Goal: Obtain resource: Download file/media

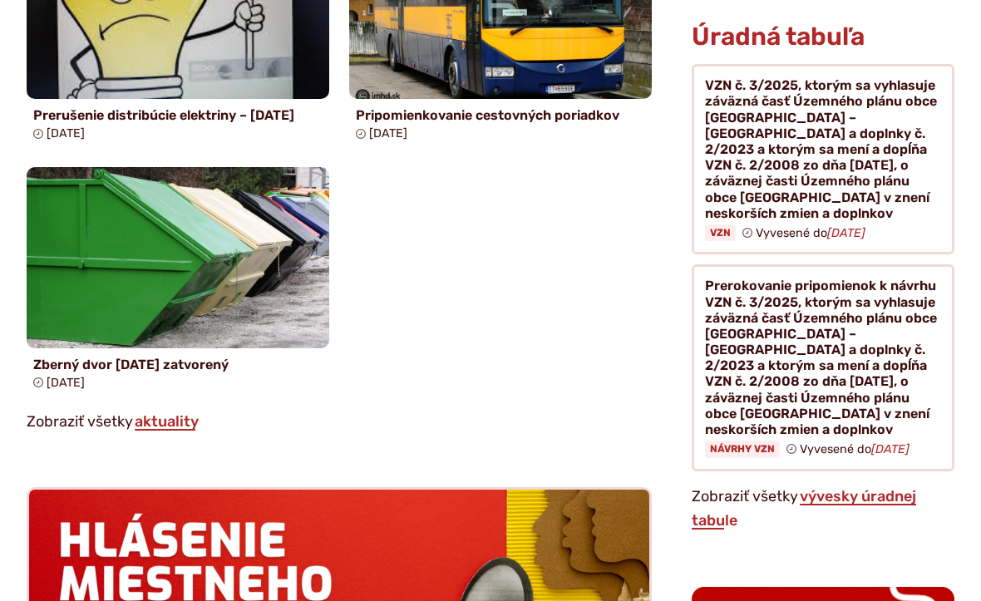
scroll to position [1796, 0]
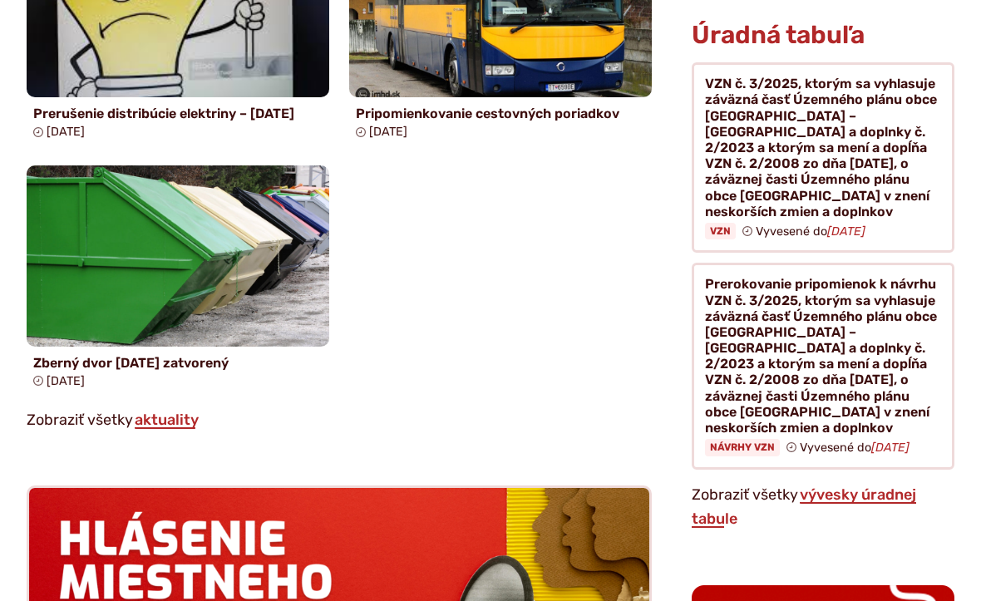
click at [778, 190] on figure at bounding box center [823, 157] width 263 height 190
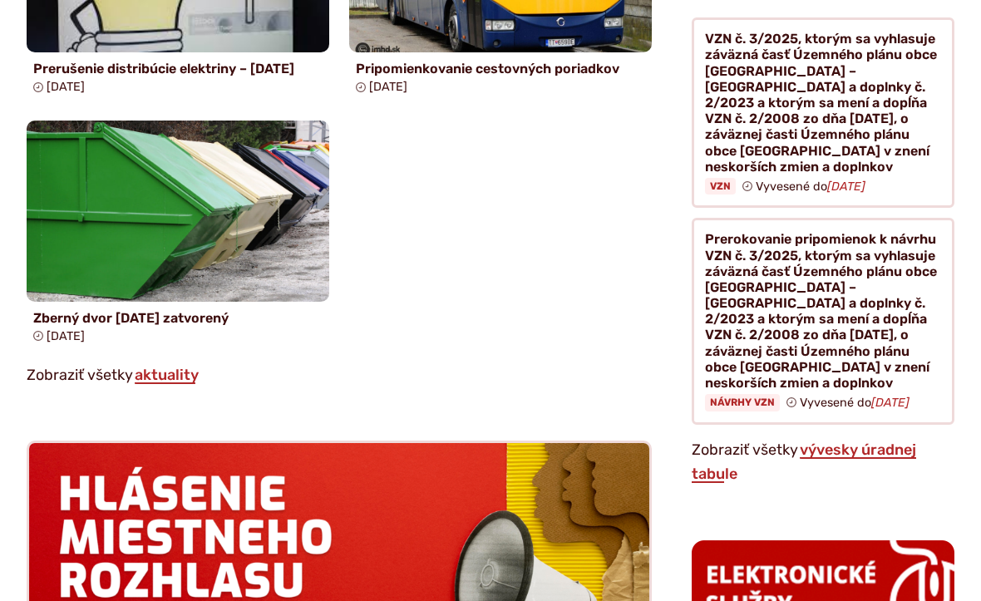
click at [851, 441] on link "vývesky úradnej tabule" at bounding box center [804, 462] width 224 height 43
click at [856, 349] on figure at bounding box center [823, 321] width 263 height 206
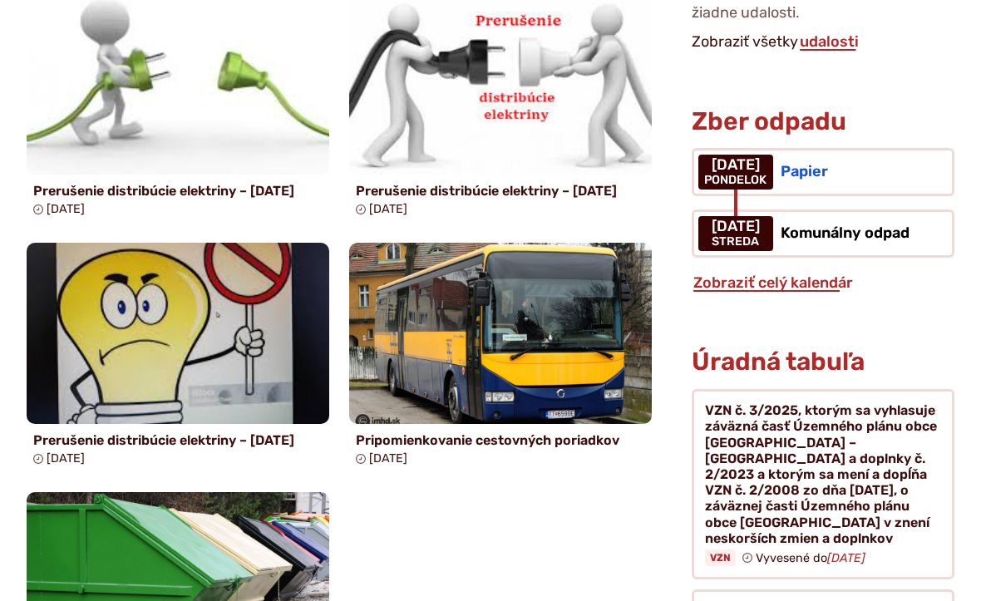
scroll to position [1469, 0]
click at [803, 510] on figure at bounding box center [823, 484] width 263 height 190
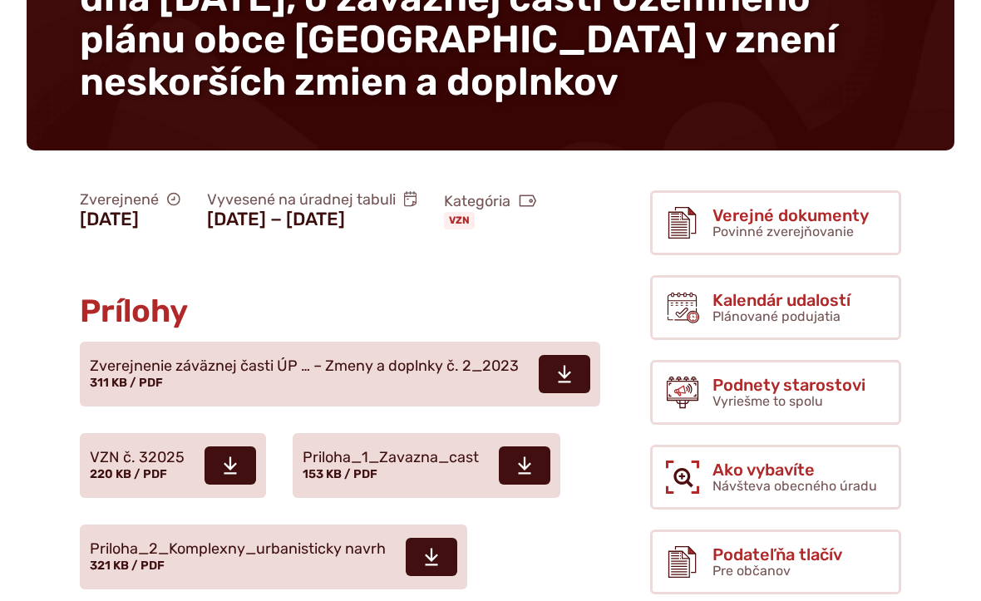
scroll to position [476, 0]
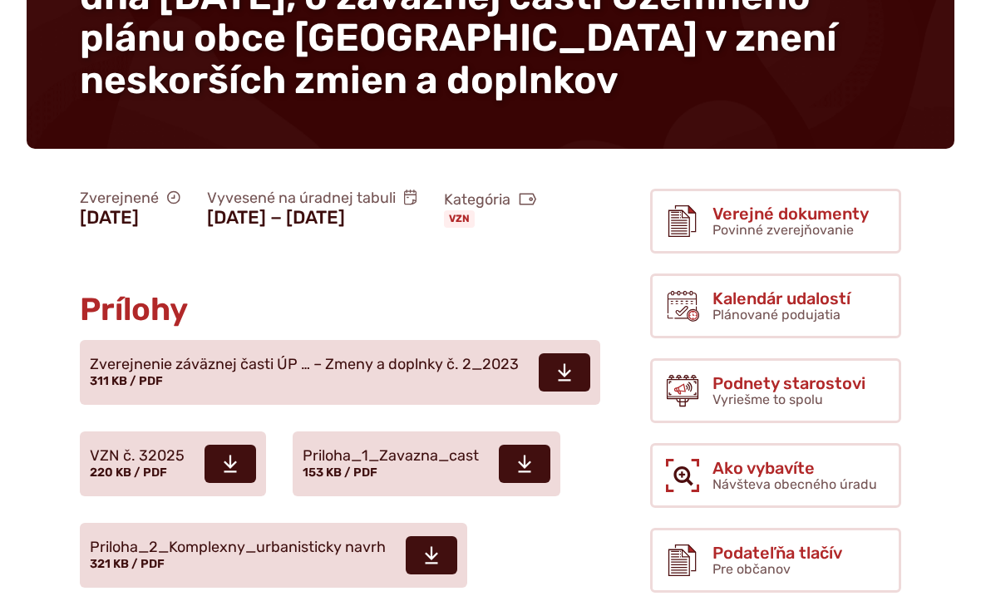
click at [568, 382] on use at bounding box center [564, 373] width 13 height 17
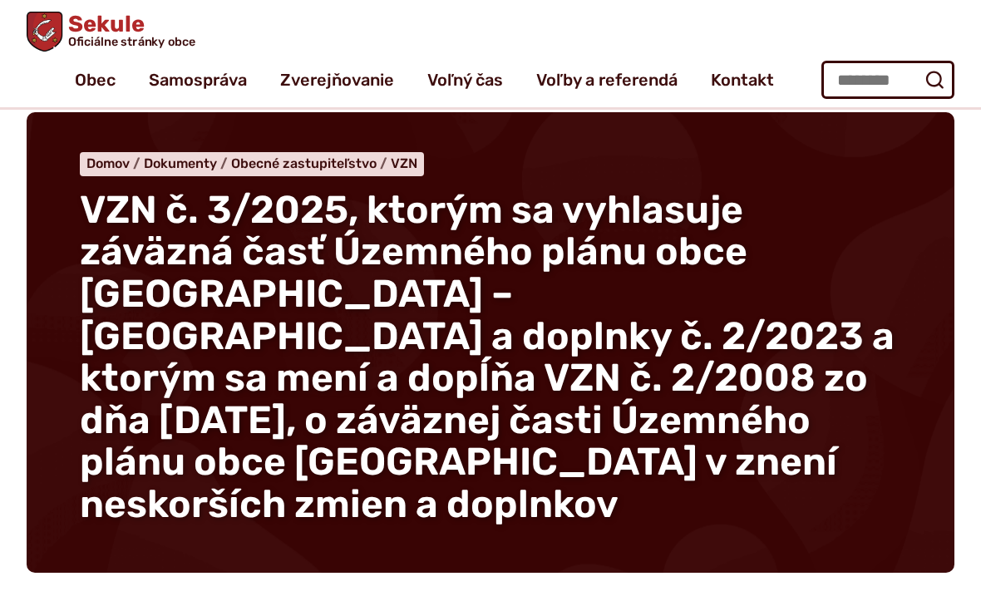
scroll to position [0, 0]
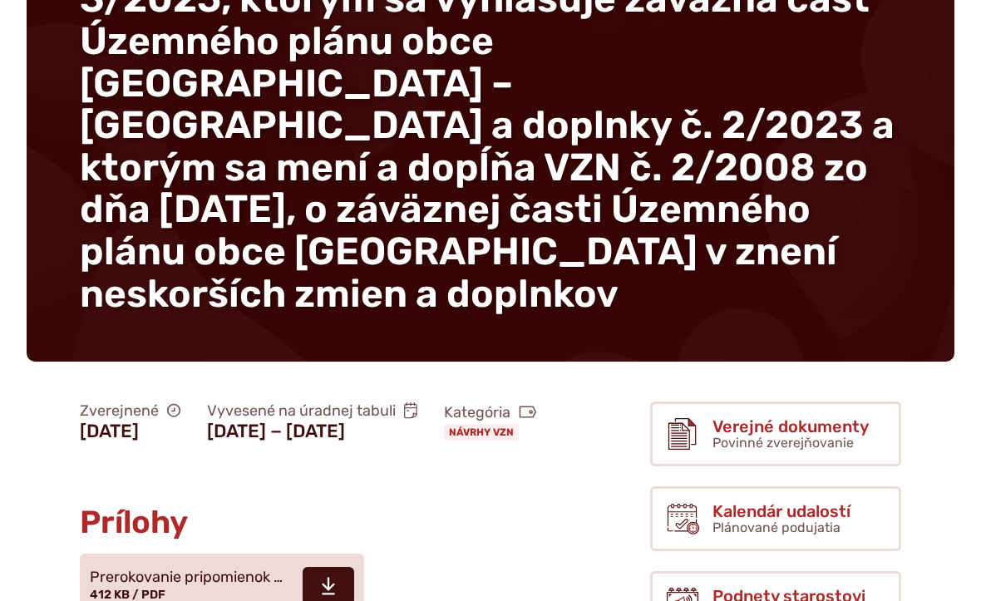
scroll to position [328, 0]
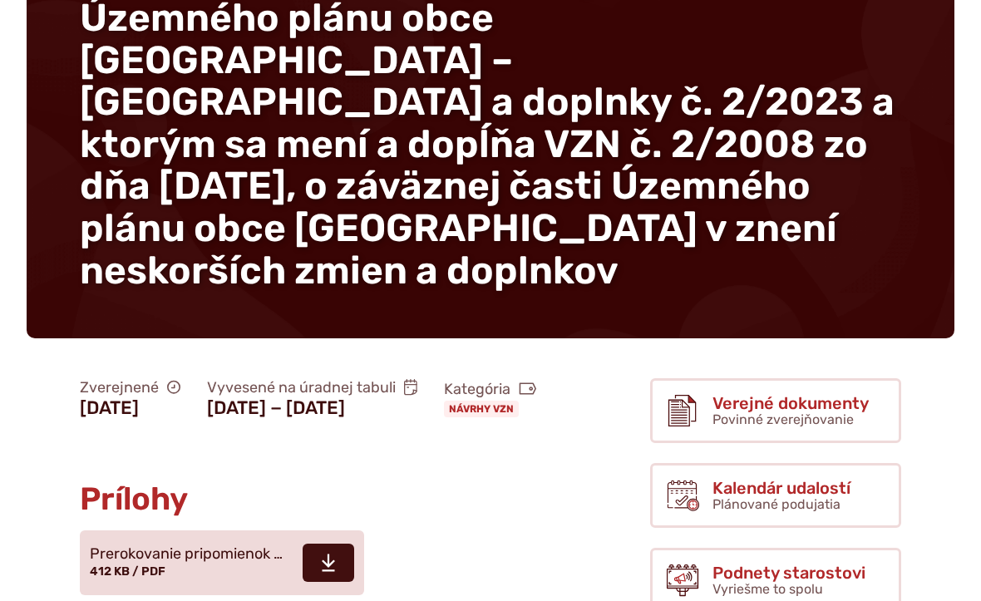
click at [337, 544] on span at bounding box center [329, 563] width 52 height 38
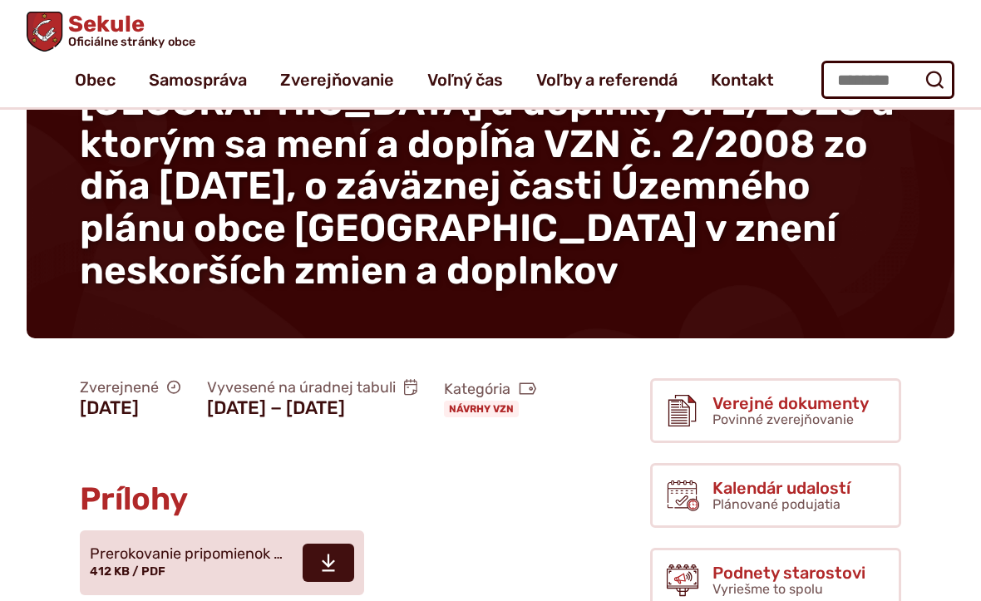
scroll to position [338, 0]
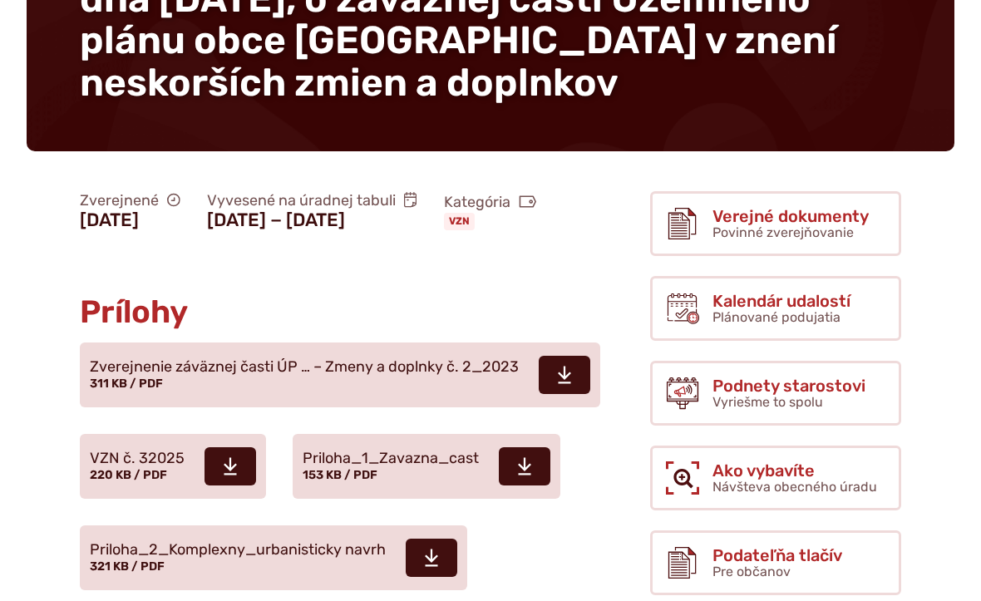
scroll to position [474, 0]
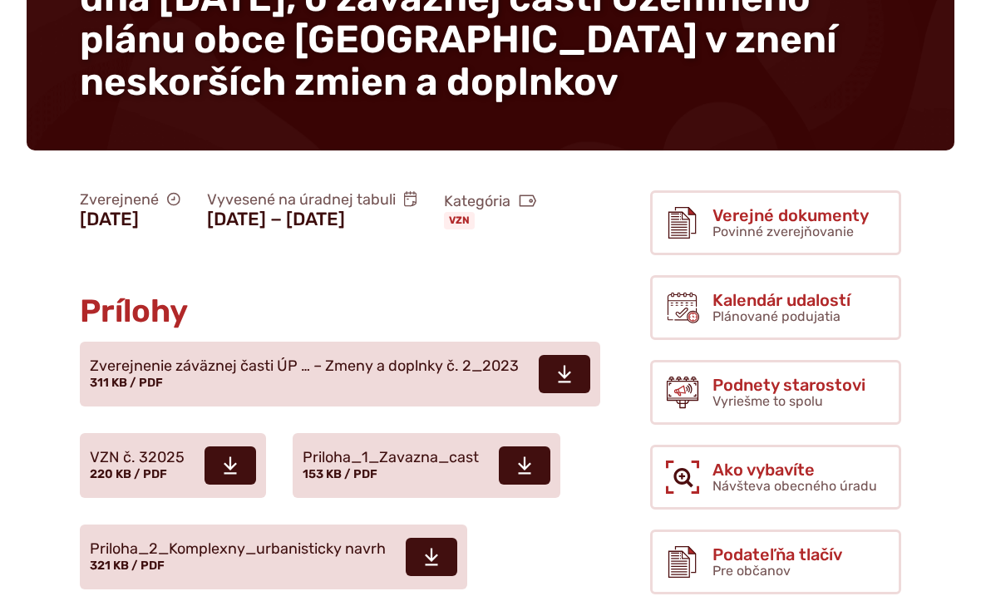
click at [230, 472] on icon at bounding box center [230, 466] width 15 height 20
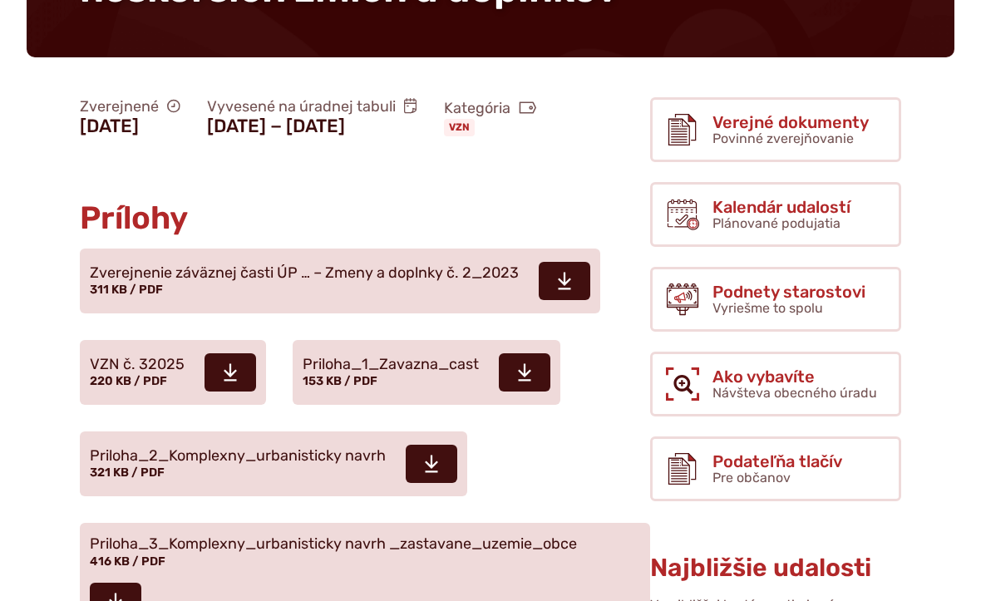
scroll to position [568, 0]
click at [442, 475] on span at bounding box center [432, 464] width 52 height 38
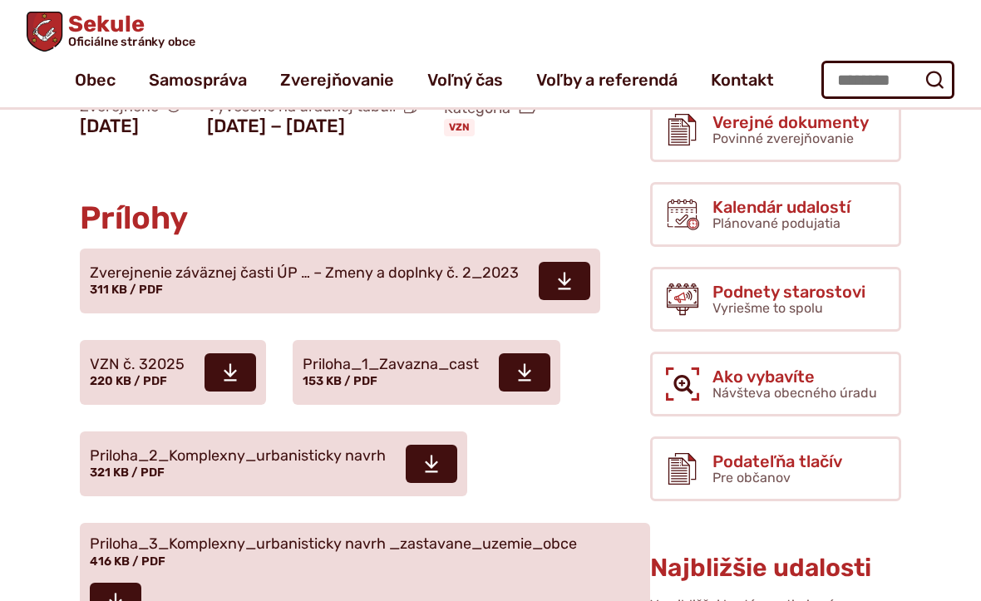
scroll to position [577, 0]
